Goal: Entertainment & Leisure: Consume media (video, audio)

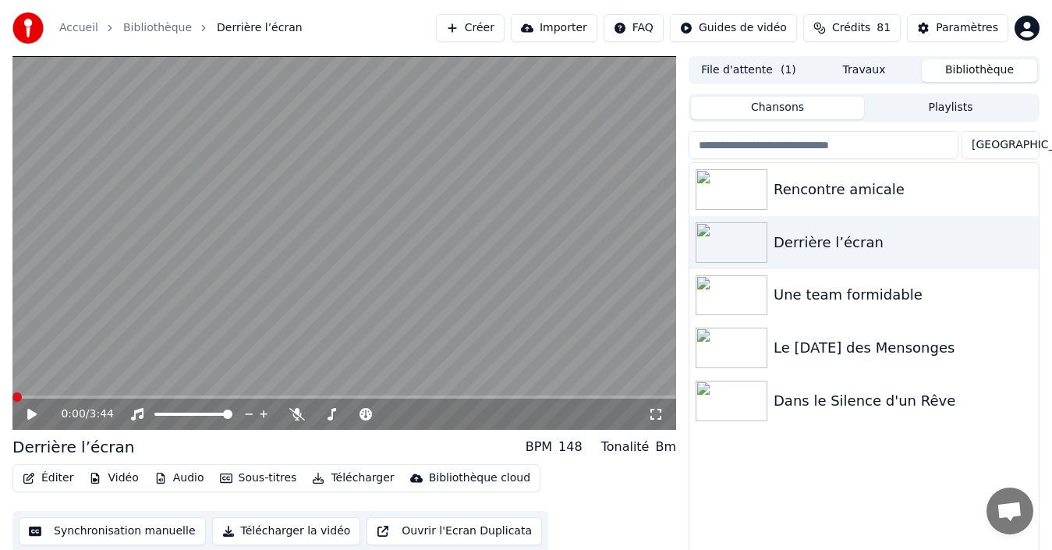
click at [12, 401] on span at bounding box center [16, 396] width 9 height 9
click at [34, 416] on icon at bounding box center [31, 414] width 9 height 11
click at [27, 413] on icon at bounding box center [43, 414] width 36 height 12
click at [19, 393] on video at bounding box center [343, 242] width 663 height 373
click at [23, 396] on span at bounding box center [41, 396] width 58 height 3
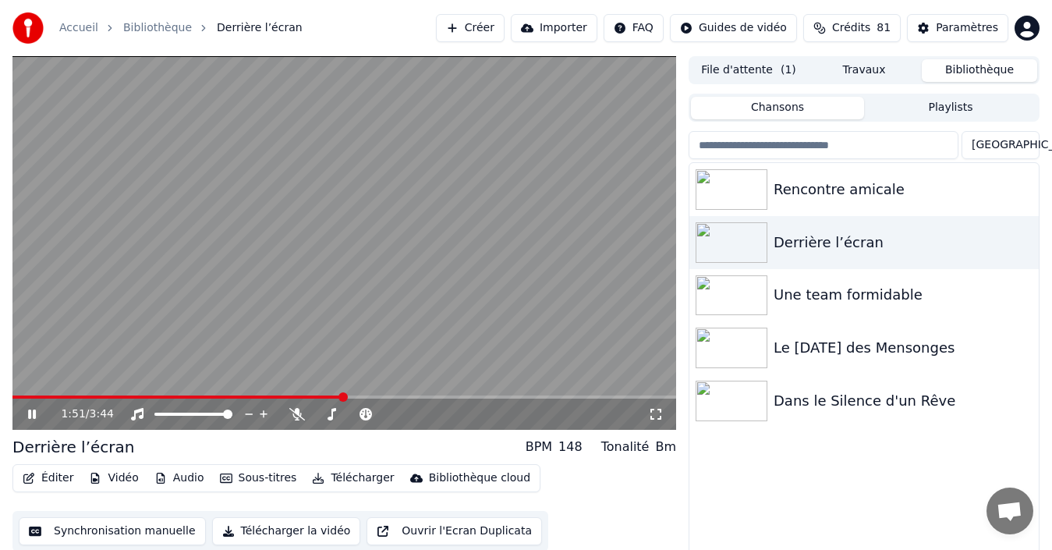
click at [19, 392] on video at bounding box center [343, 242] width 663 height 373
click at [16, 394] on video at bounding box center [343, 242] width 663 height 373
click at [21, 395] on span at bounding box center [178, 396] width 333 height 3
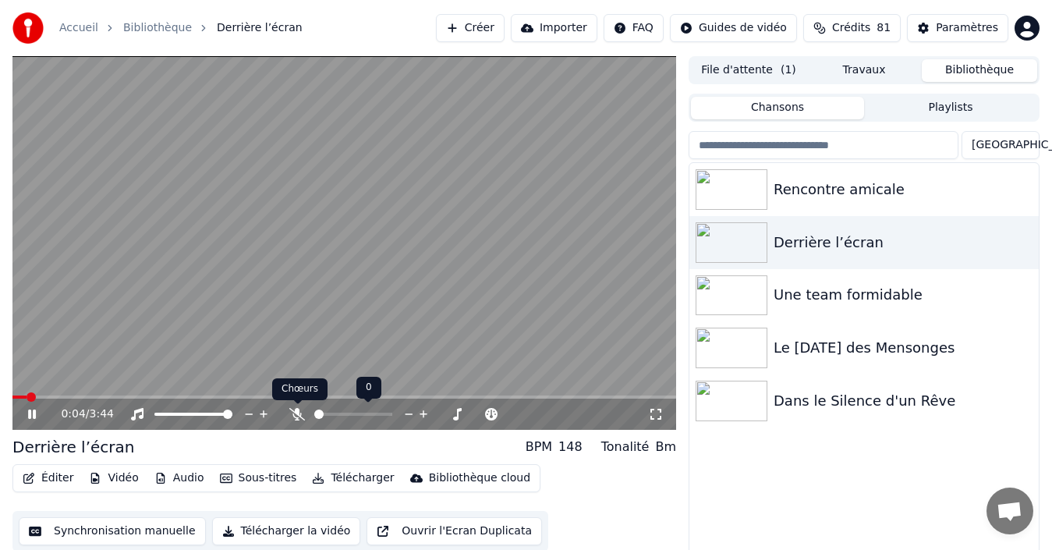
click at [297, 414] on icon at bounding box center [297, 414] width 16 height 12
click at [20, 396] on span at bounding box center [16, 396] width 9 height 3
click at [20, 398] on div "0:19 / 3:44" at bounding box center [343, 413] width 663 height 31
click at [22, 395] on span at bounding box center [41, 396] width 59 height 3
click at [21, 394] on video at bounding box center [343, 242] width 663 height 373
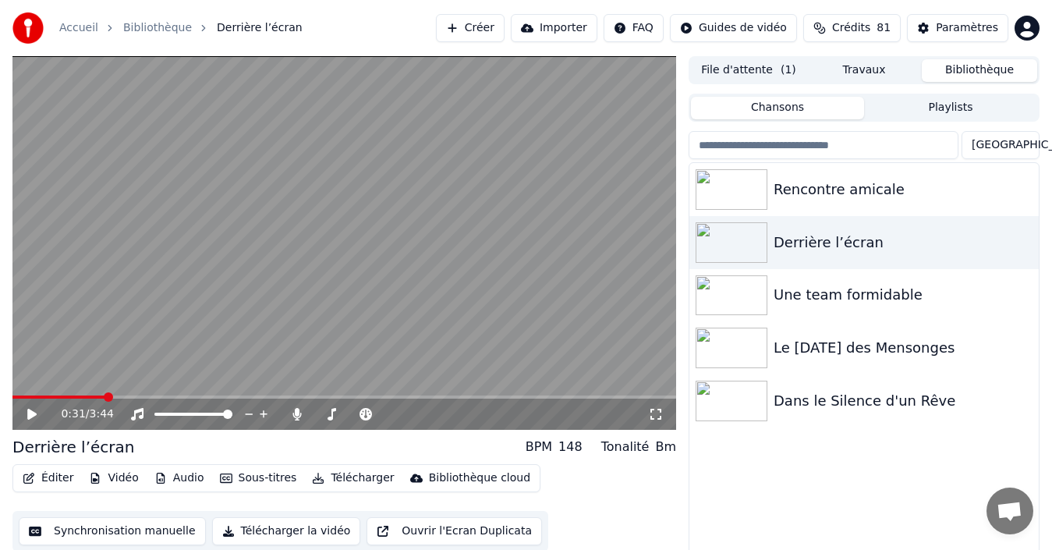
click at [18, 399] on div "0:31 / 3:44" at bounding box center [343, 413] width 663 height 31
click at [19, 394] on video at bounding box center [343, 242] width 663 height 373
click at [16, 395] on span at bounding box center [59, 396] width 94 height 3
click at [16, 395] on span at bounding box center [13, 396] width 3 height 3
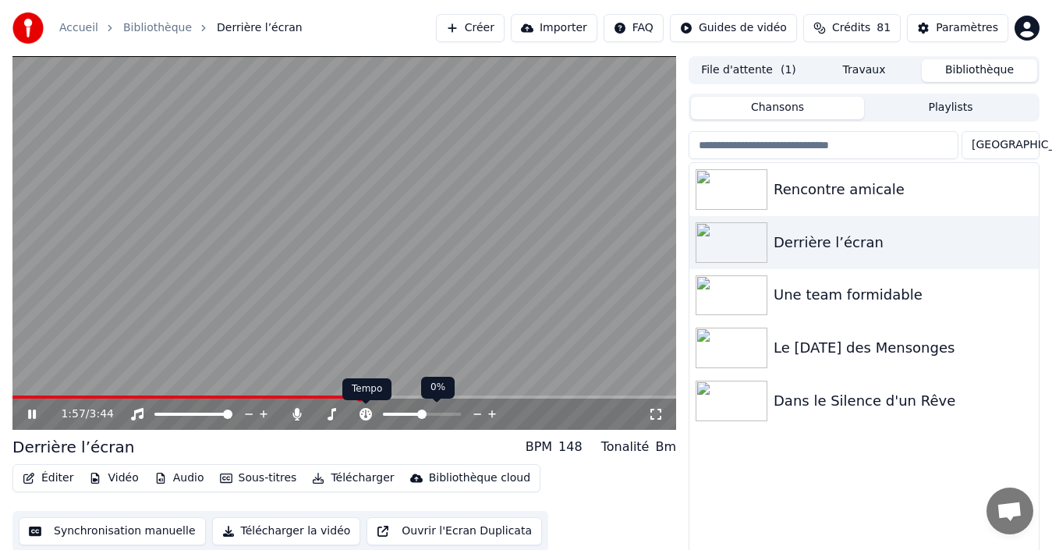
click at [366, 410] on icon at bounding box center [366, 414] width 16 height 12
click at [383, 419] on span at bounding box center [387, 413] width 9 height 9
click at [390, 412] on span at bounding box center [387, 413] width 9 height 9
click at [410, 410] on div at bounding box center [436, 414] width 126 height 16
click at [408, 412] on span at bounding box center [422, 413] width 78 height 3
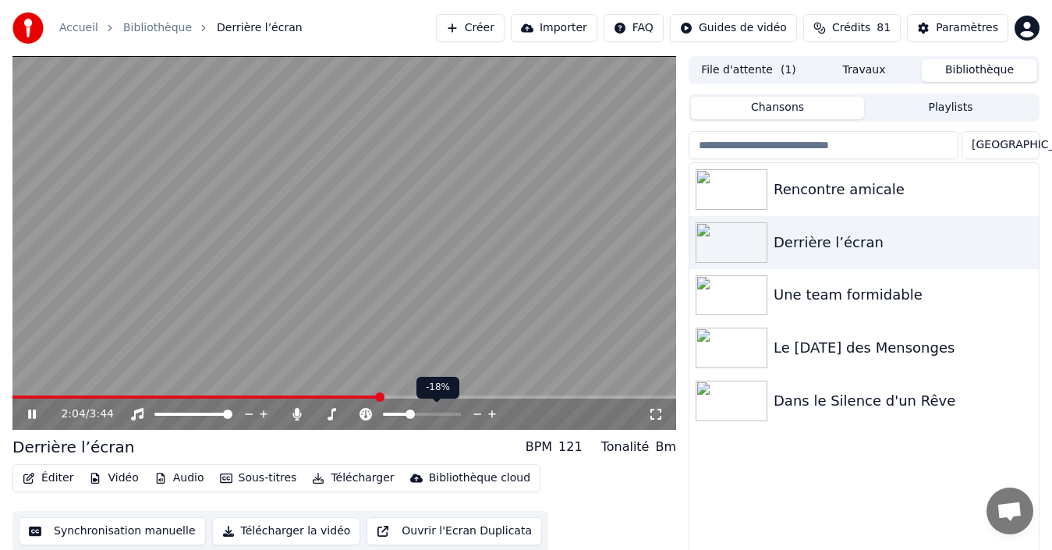
click at [429, 415] on span at bounding box center [422, 413] width 78 height 3
click at [450, 414] on span at bounding box center [422, 413] width 78 height 3
click at [403, 415] on span at bounding box center [405, 413] width 9 height 9
click at [406, 412] on span at bounding box center [408, 413] width 9 height 9
click at [19, 389] on video at bounding box center [343, 242] width 663 height 373
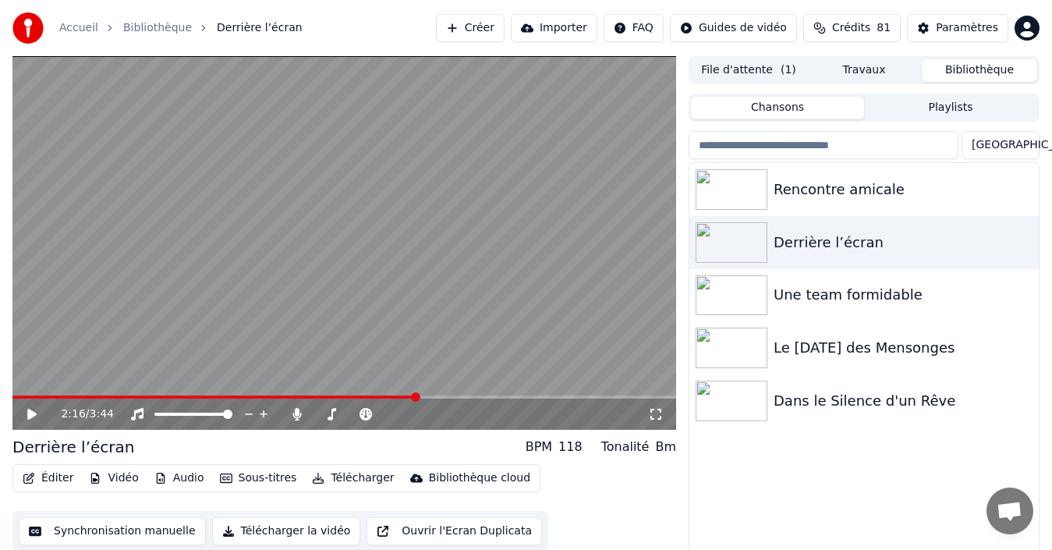
click at [15, 395] on span at bounding box center [214, 396] width 405 height 3
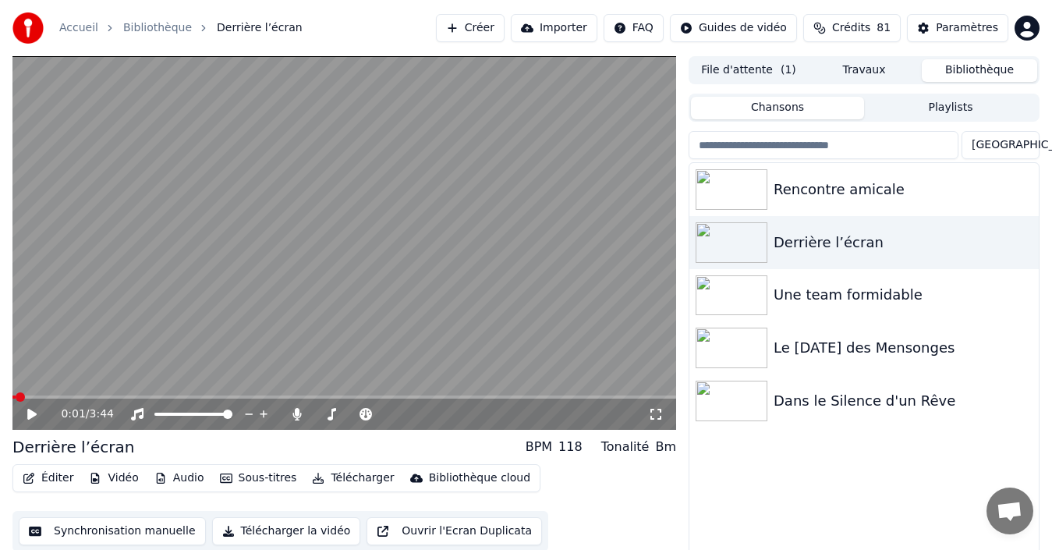
click at [33, 412] on icon at bounding box center [31, 414] width 9 height 11
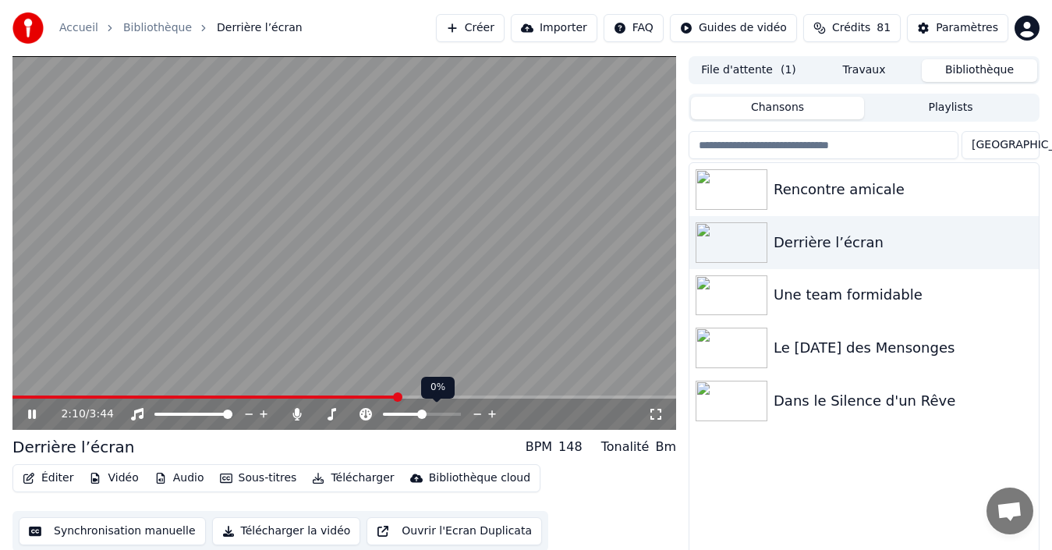
click at [422, 416] on span at bounding box center [421, 413] width 9 height 9
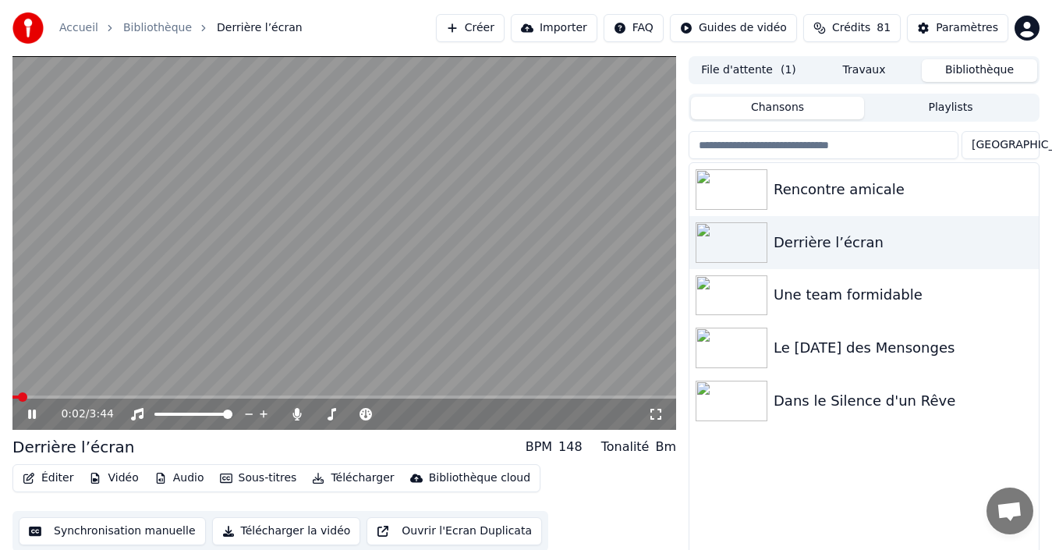
click at [17, 397] on span at bounding box center [15, 396] width 6 height 3
click at [299, 416] on icon at bounding box center [297, 414] width 16 height 12
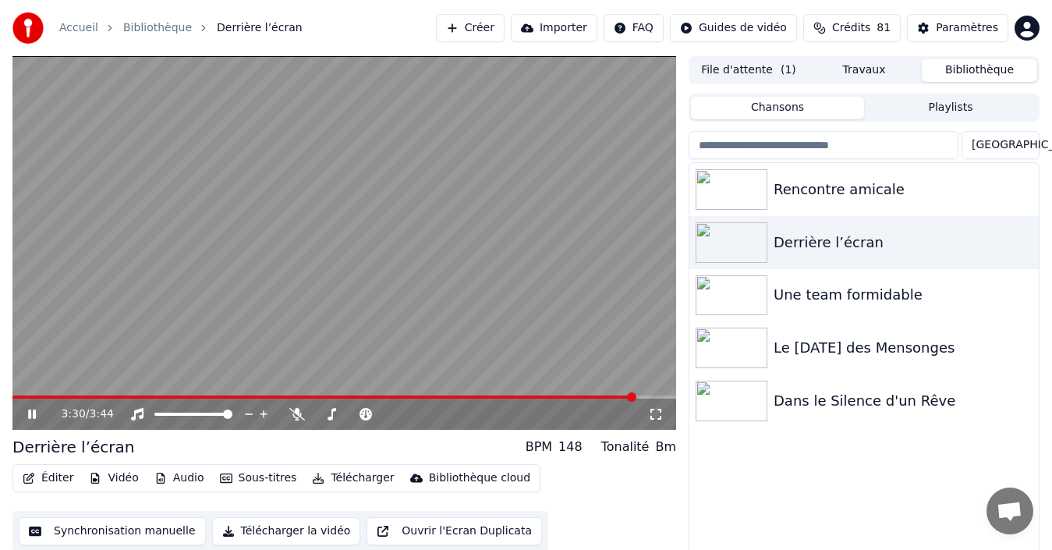
click at [33, 415] on icon at bounding box center [43, 414] width 36 height 12
click at [426, 413] on span at bounding box center [421, 413] width 9 height 9
click at [426, 416] on span at bounding box center [421, 413] width 9 height 9
click at [334, 410] on icon at bounding box center [331, 414] width 9 height 12
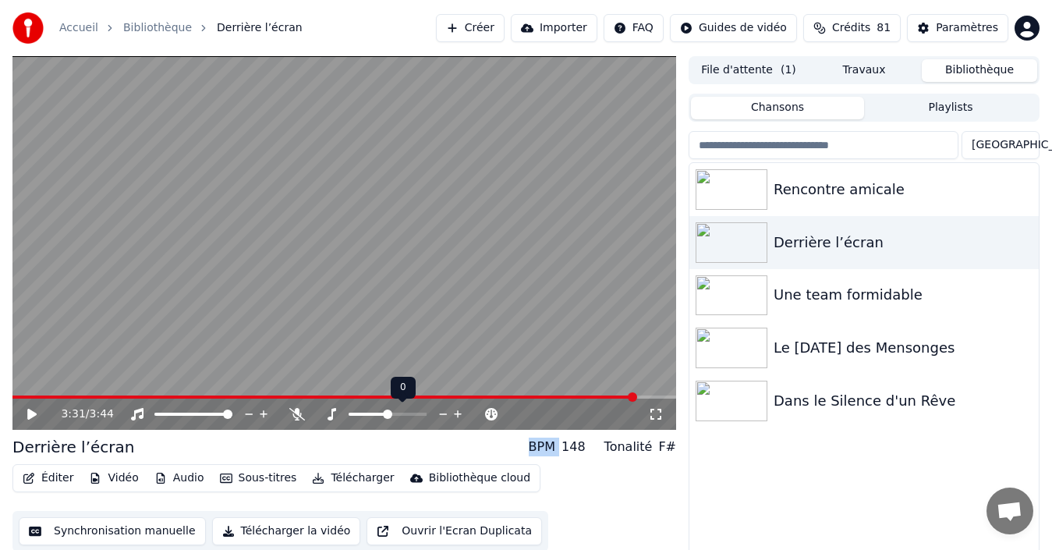
click at [334, 410] on icon at bounding box center [331, 414] width 9 height 12
click at [30, 415] on icon at bounding box center [31, 414] width 9 height 11
click at [23, 393] on video at bounding box center [343, 242] width 663 height 373
click at [22, 398] on span at bounding box center [327, 396] width 631 height 3
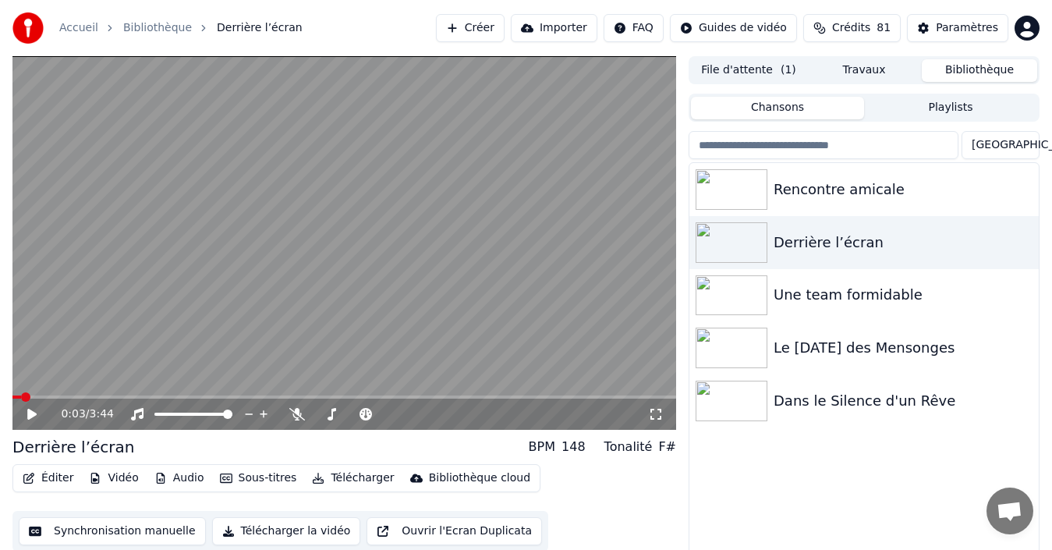
click at [30, 412] on icon at bounding box center [31, 414] width 9 height 11
click at [59, 392] on span at bounding box center [60, 396] width 9 height 9
click at [323, 413] on span at bounding box center [318, 413] width 9 height 9
click at [314, 419] on span at bounding box center [318, 413] width 9 height 9
click at [360, 407] on div at bounding box center [402, 414] width 126 height 16
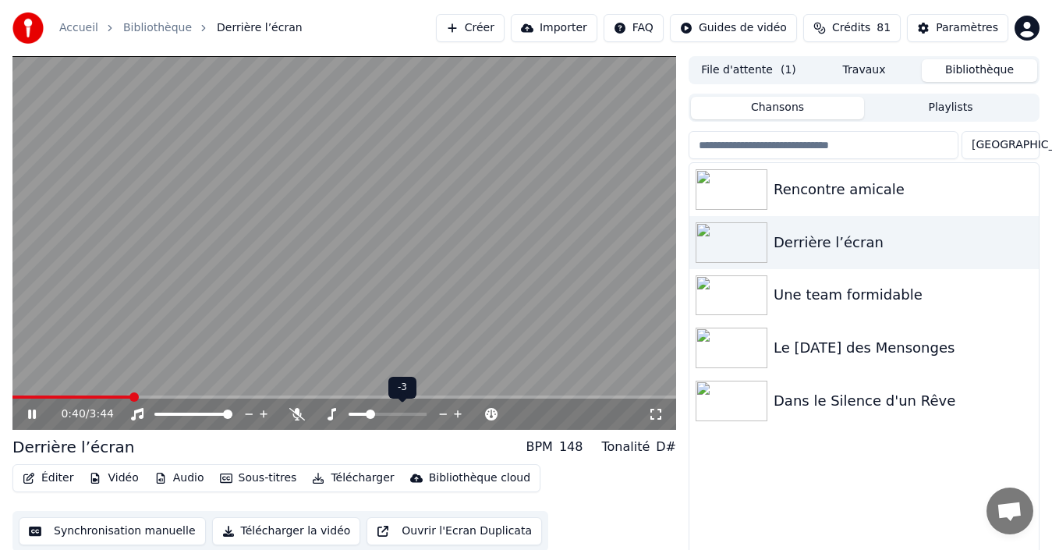
click at [368, 416] on span at bounding box center [370, 413] width 9 height 9
click at [417, 416] on span at bounding box center [416, 413] width 9 height 9
click at [407, 419] on span at bounding box center [409, 413] width 9 height 9
click at [390, 419] on span at bounding box center [393, 413] width 9 height 9
click at [403, 416] on span at bounding box center [405, 413] width 9 height 9
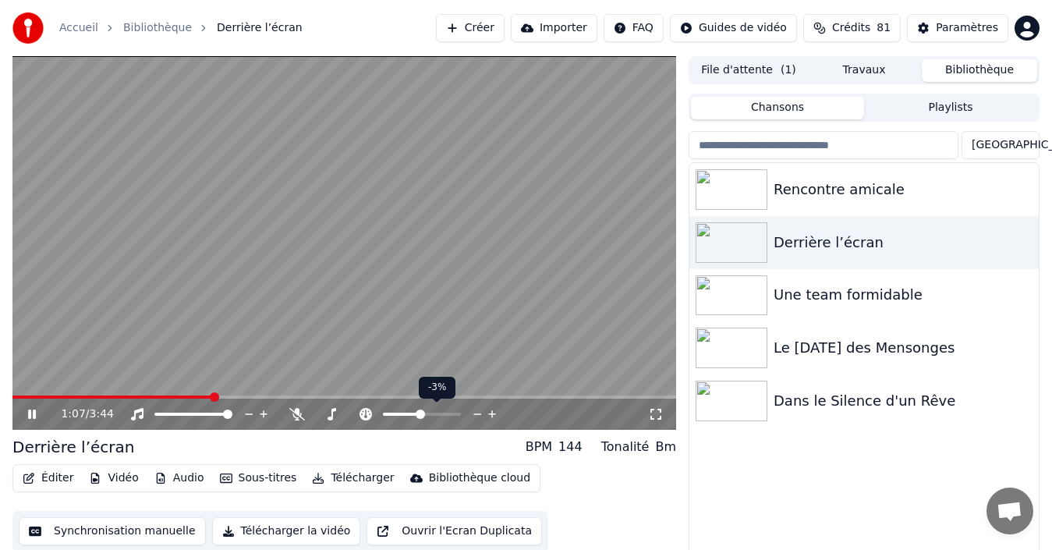
click at [419, 412] on span at bounding box center [420, 413] width 9 height 9
click at [417, 410] on span at bounding box center [417, 413] width 9 height 9
